Goal: Information Seeking & Learning: Learn about a topic

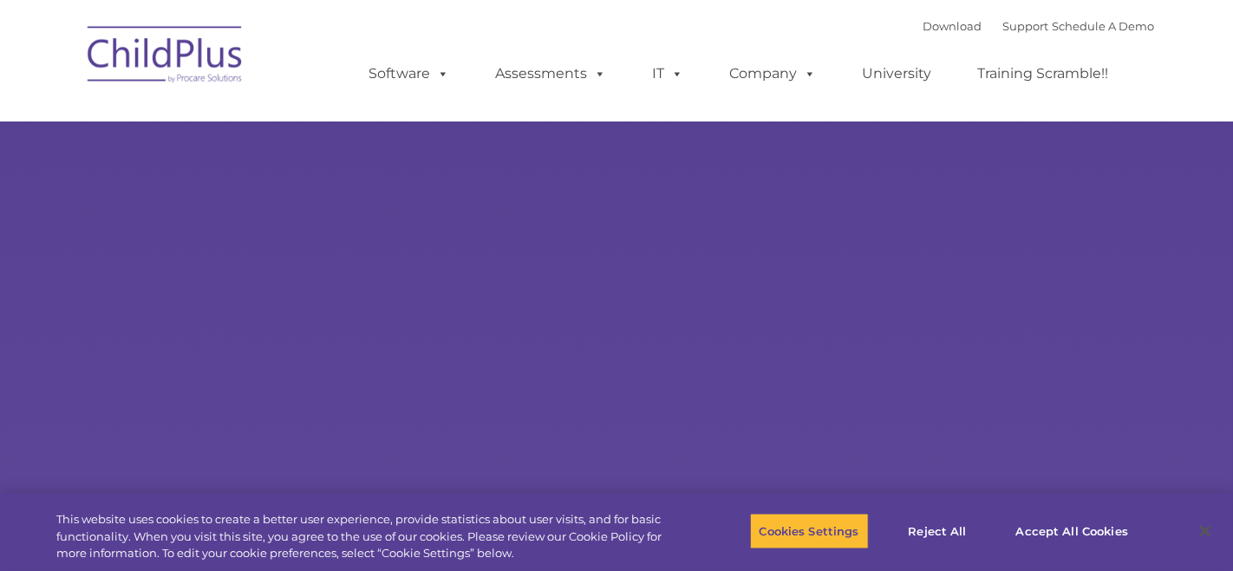
select select "MEDIUM"
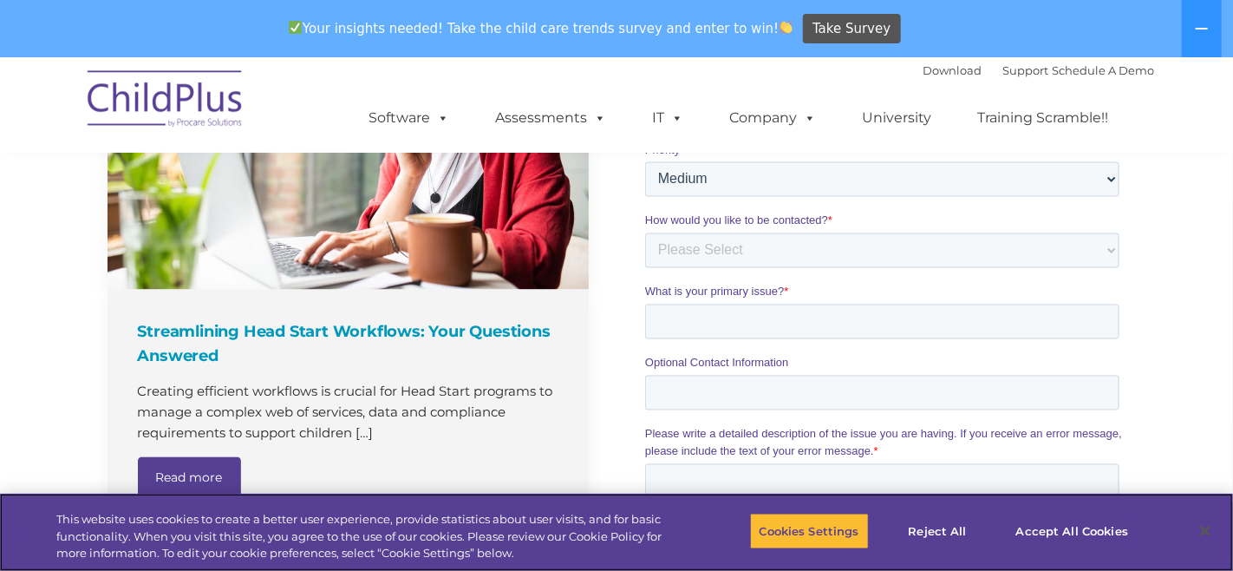
scroll to position [1387, 0]
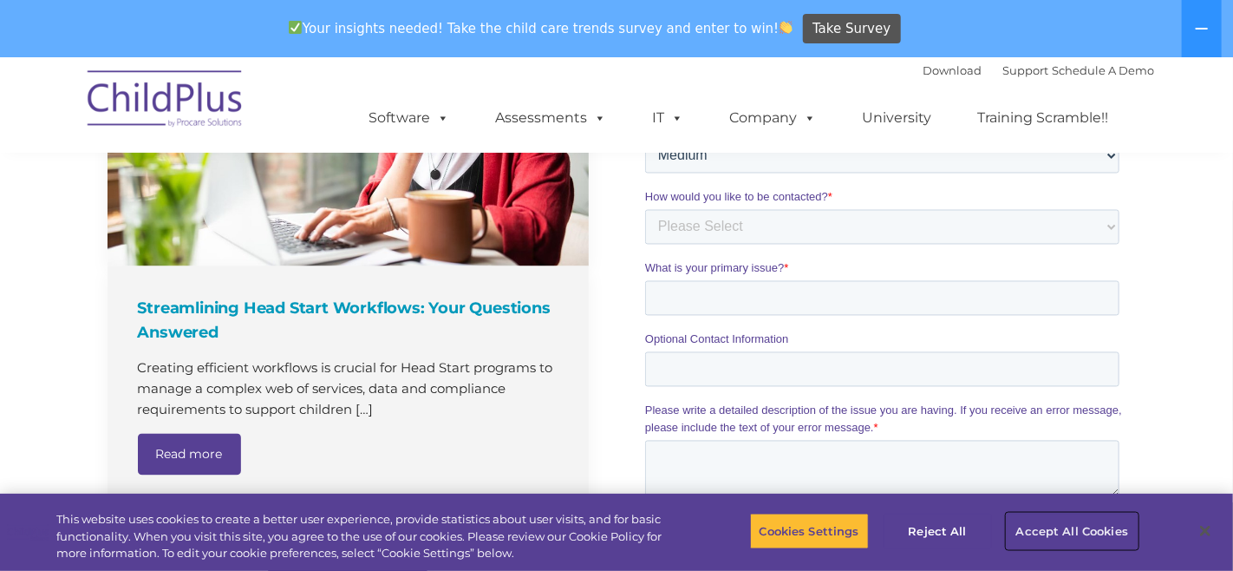
click at [1068, 527] on button "Accept All Cookies" at bounding box center [1072, 531] width 131 height 36
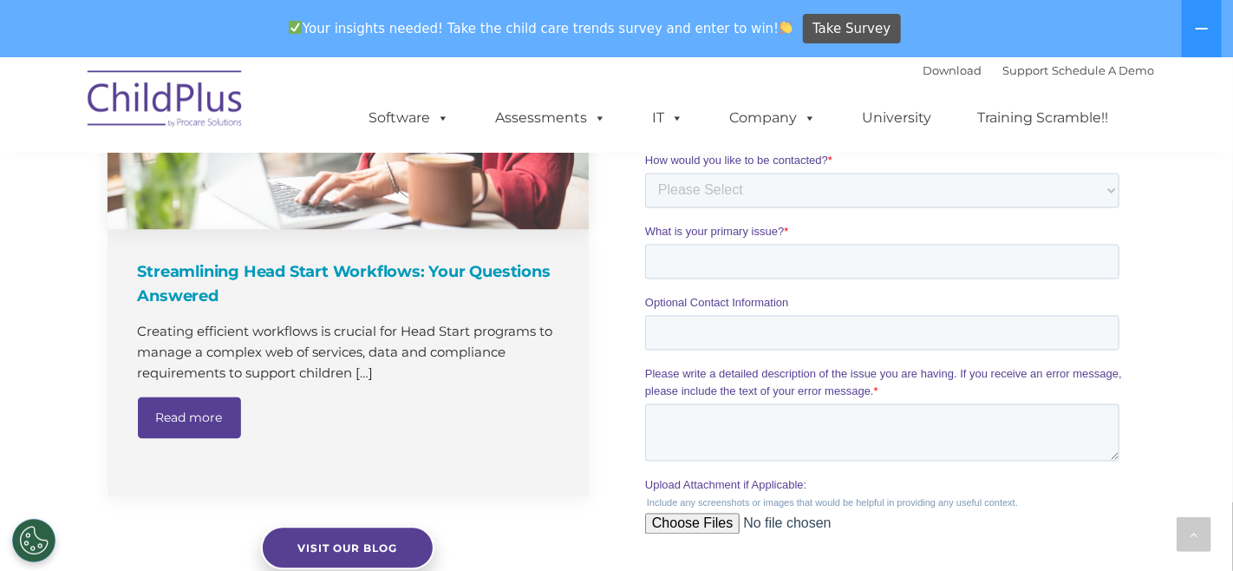
scroll to position [1424, 0]
click at [193, 415] on link "Read more" at bounding box center [189, 417] width 103 height 42
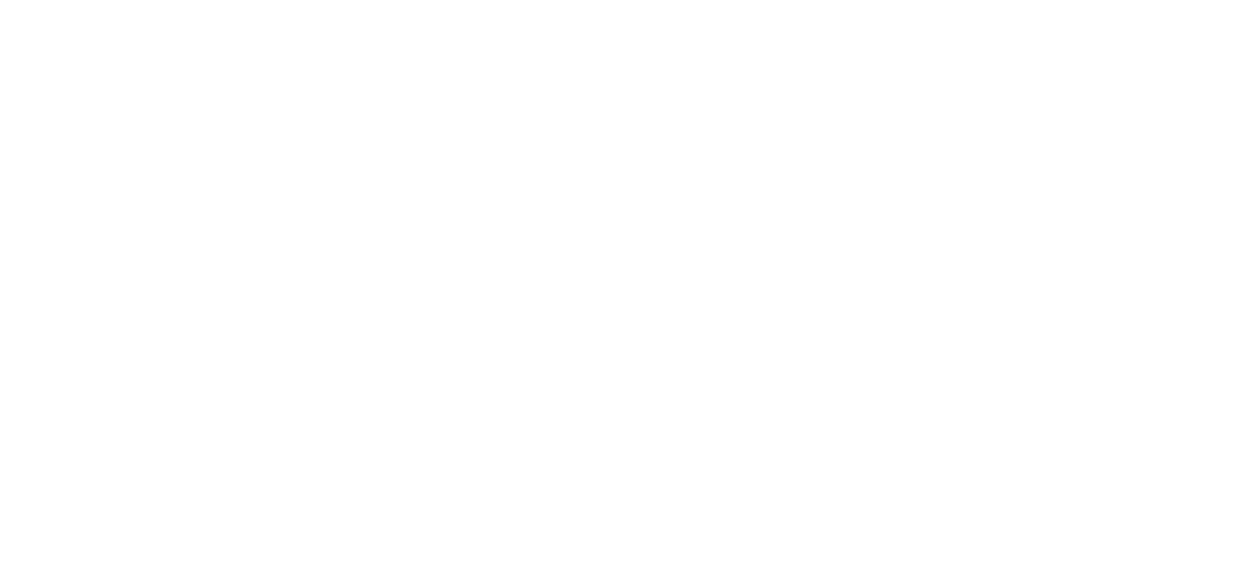
type input ""
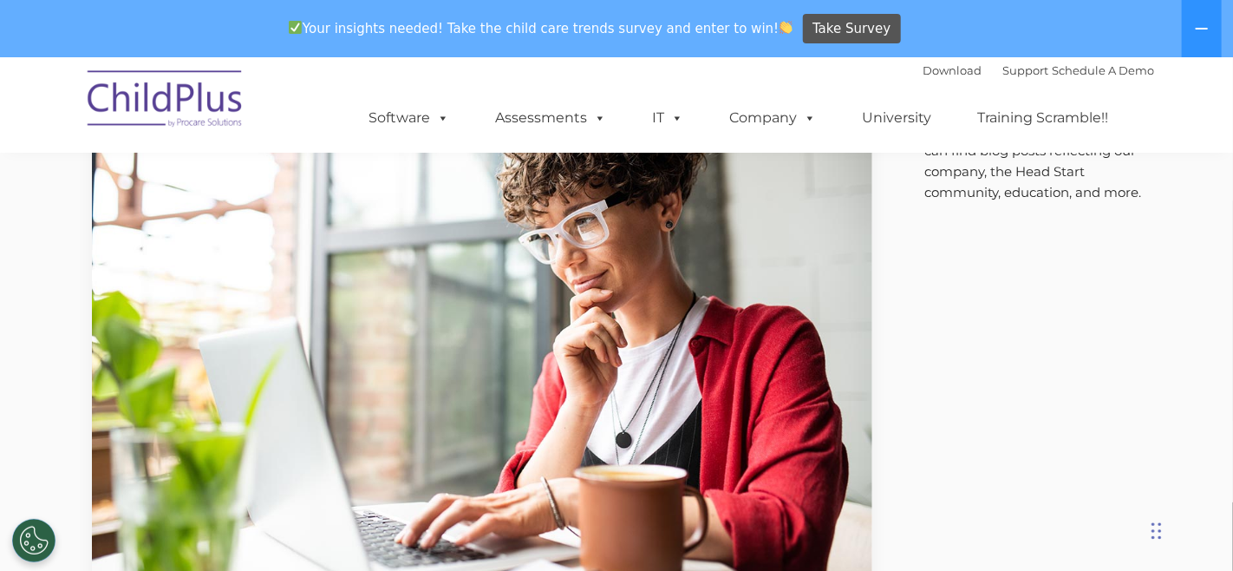
scroll to position [108, 0]
